Goal: Transaction & Acquisition: Subscribe to service/newsletter

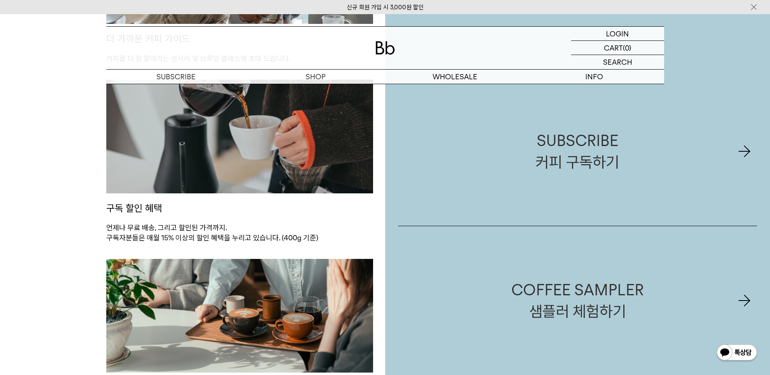
scroll to position [889, 0]
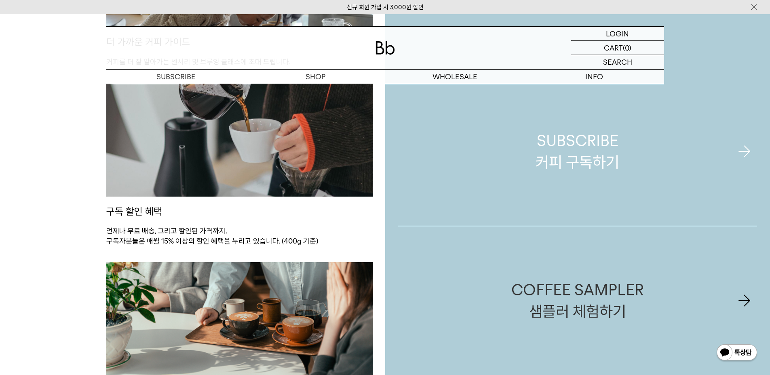
click at [673, 149] on link "SUBSCRIBE 커피 구독하기" at bounding box center [577, 151] width 359 height 149
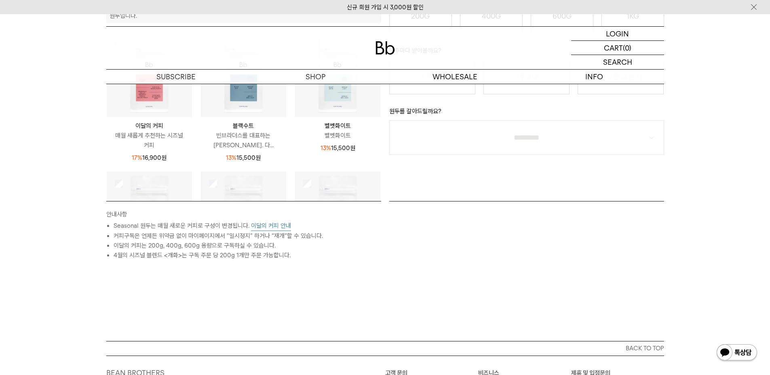
scroll to position [283, 0]
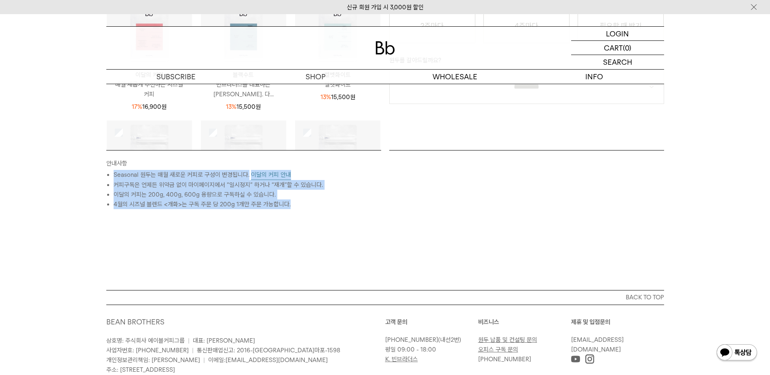
drag, startPoint x: 186, startPoint y: 161, endPoint x: 301, endPoint y: 200, distance: 121.7
click at [301, 200] on div "안내사항 Seasonal 원두는 매월 새로운 커피로 구성이 변경됩니다. 이달의 커피 안내 커피구독은 언제든 위약금 없이 마이페이지에서 “일시정…" at bounding box center [243, 179] width 275 height 59
click at [301, 200] on li "4월의 시즈널 블렌드 <개화>는 구독 주문 당 200g 1개만 주문 가능합니다." at bounding box center [248, 204] width 268 height 10
drag, startPoint x: 301, startPoint y: 200, endPoint x: 189, endPoint y: 164, distance: 117.8
click at [189, 164] on div "안내사항 Seasonal 원두는 매월 새로운 커피로 구성이 변경됩니다. 이달의 커피 안내 커피구독은 언제든 위약금 없이 마이페이지에서 “일시정…" at bounding box center [243, 179] width 275 height 59
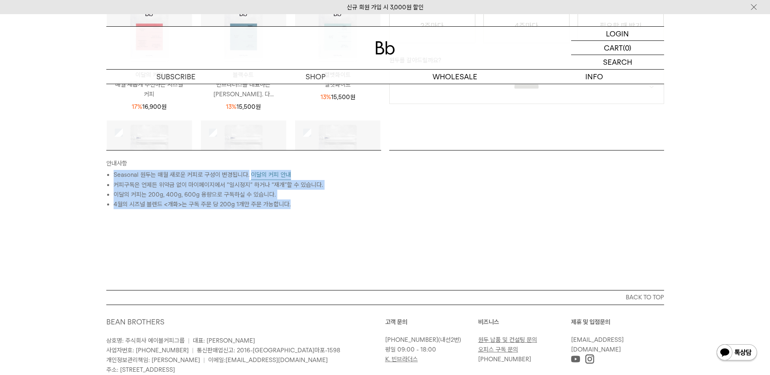
click at [189, 164] on p "안내사항" at bounding box center [243, 163] width 275 height 11
drag, startPoint x: 189, startPoint y: 164, endPoint x: 288, endPoint y: 206, distance: 107.7
click at [288, 206] on div "안내사항 Seasonal 원두는 매월 새로운 커피로 구성이 변경됩니다. 이달의 커피 안내 커피구독은 언제든 위약금 없이 마이페이지에서 “일시정…" at bounding box center [243, 179] width 275 height 59
click at [288, 206] on li "4월의 시즈널 블렌드 <개화>는 구독 주문 당 200g 1개만 주문 가능합니다." at bounding box center [248, 204] width 268 height 10
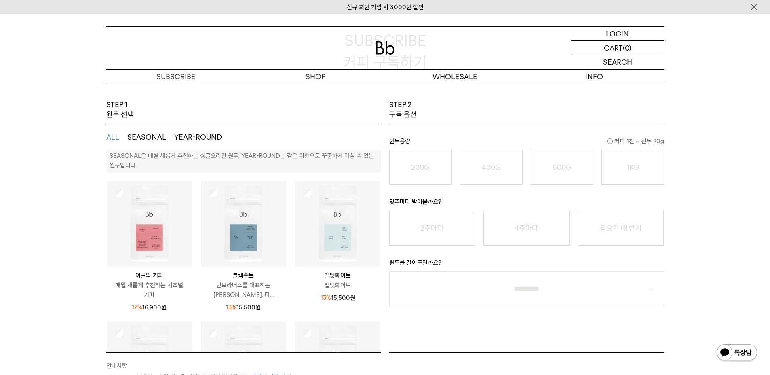
scroll to position [0, 0]
click at [160, 232] on img at bounding box center [149, 225] width 85 height 85
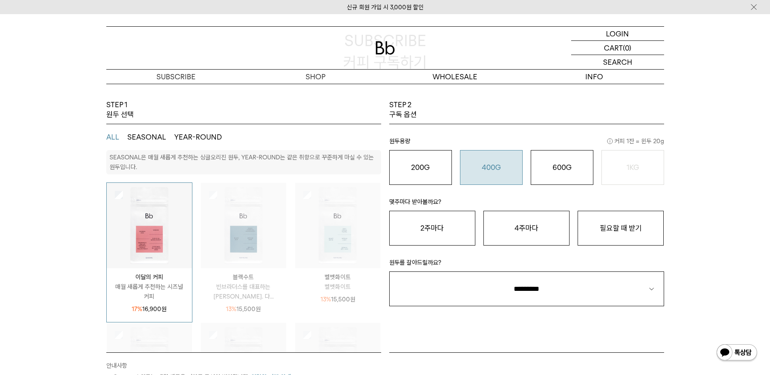
click at [498, 171] on o "400G" at bounding box center [491, 167] width 19 height 8
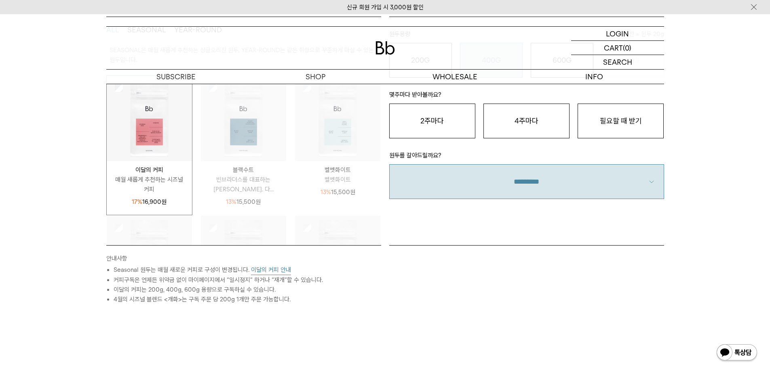
scroll to position [121, 0]
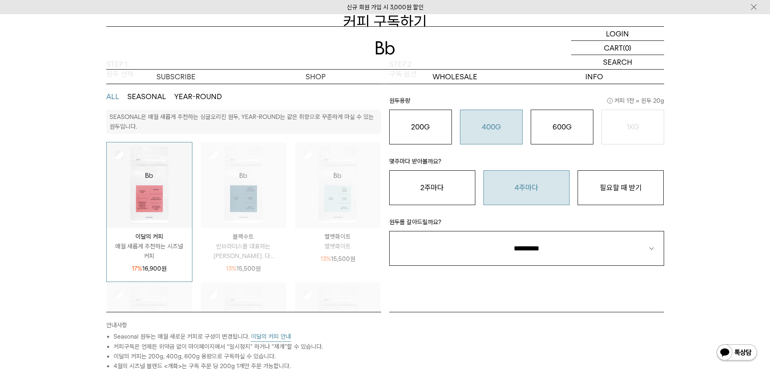
click at [518, 198] on button "4주마다" at bounding box center [526, 187] width 86 height 35
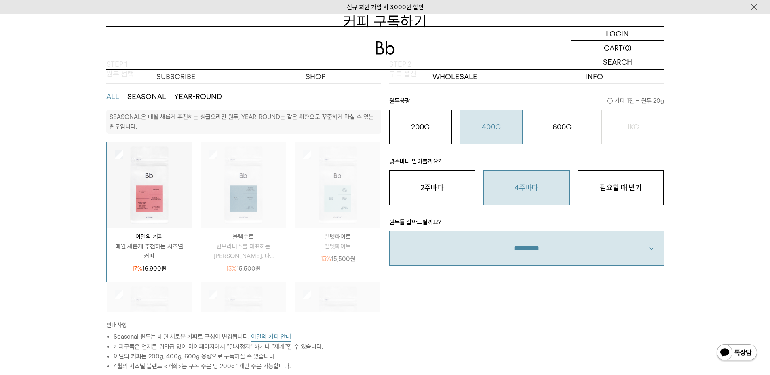
click at [533, 253] on select "**********" at bounding box center [526, 248] width 275 height 35
select select "**"
click at [389, 231] on select "**********" at bounding box center [526, 248] width 275 height 35
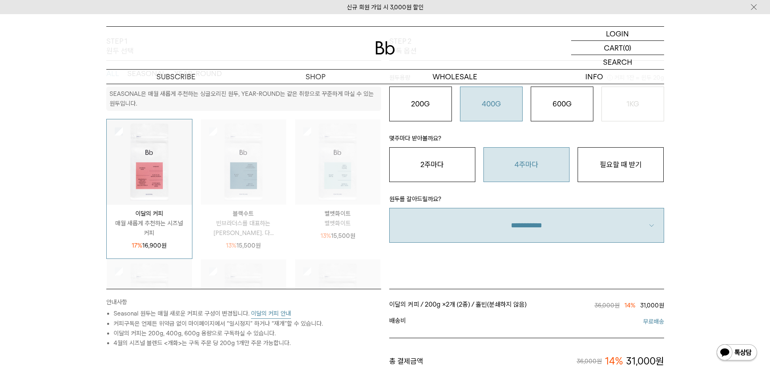
scroll to position [40, 0]
